Goal: Task Accomplishment & Management: Manage account settings

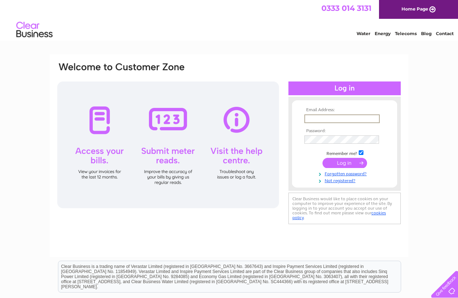
type input "[EMAIL_ADDRESS][DOMAIN_NAME]"
click at [345, 162] on input "submit" at bounding box center [345, 163] width 45 height 10
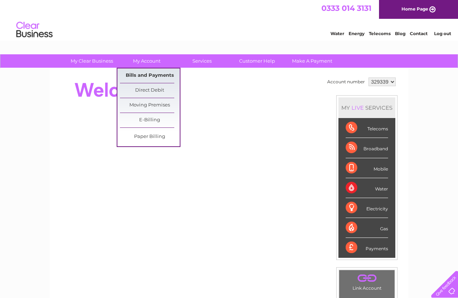
click at [138, 77] on link "Bills and Payments" at bounding box center [150, 75] width 60 height 14
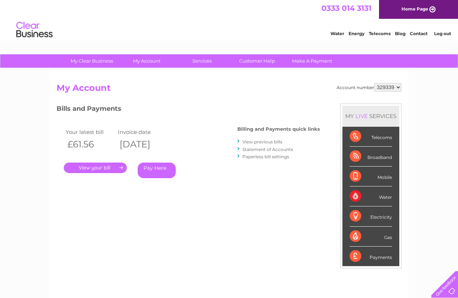
click at [108, 165] on link "." at bounding box center [95, 168] width 63 height 11
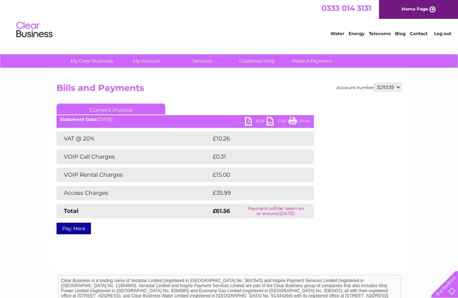
click at [256, 121] on link "PDF" at bounding box center [256, 122] width 22 height 11
click at [299, 31] on div "Water Energy Telecoms Blog Contact Log out" at bounding box center [229, 31] width 458 height 24
